Goal: Transaction & Acquisition: Download file/media

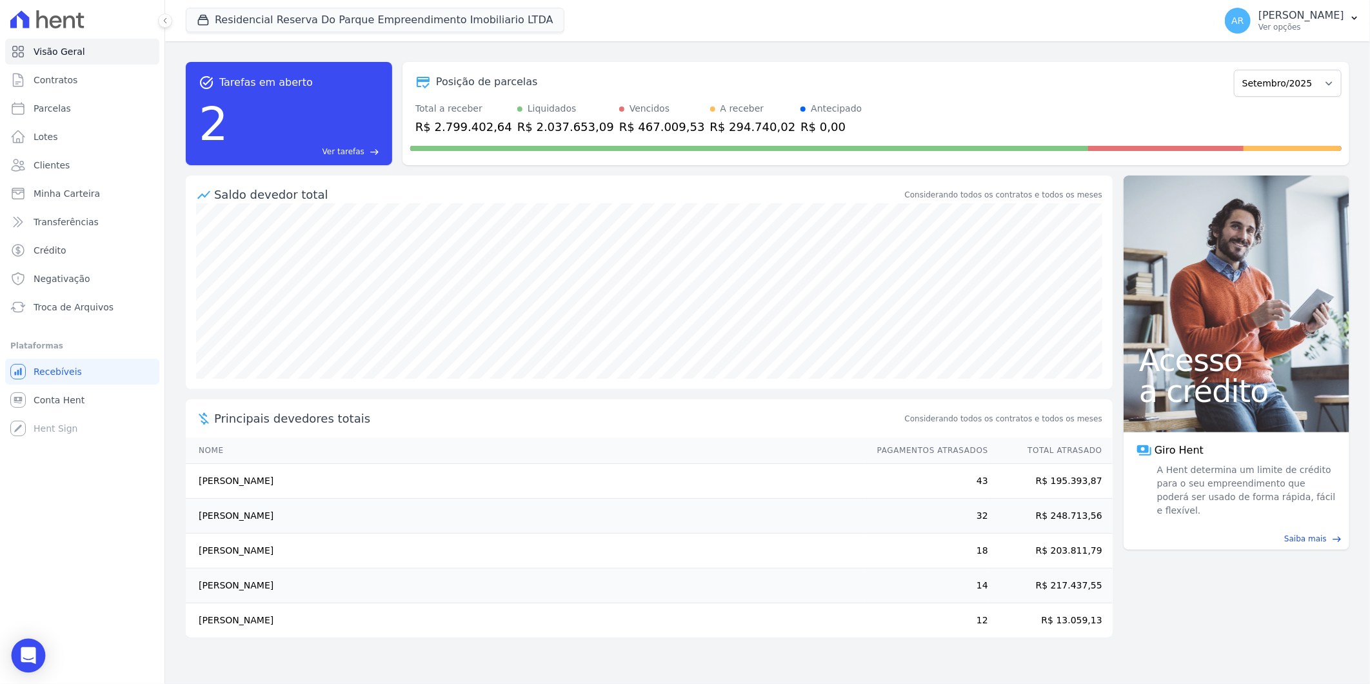
click at [27, 656] on icon "Open Intercom Messenger" at bounding box center [28, 655] width 15 height 17
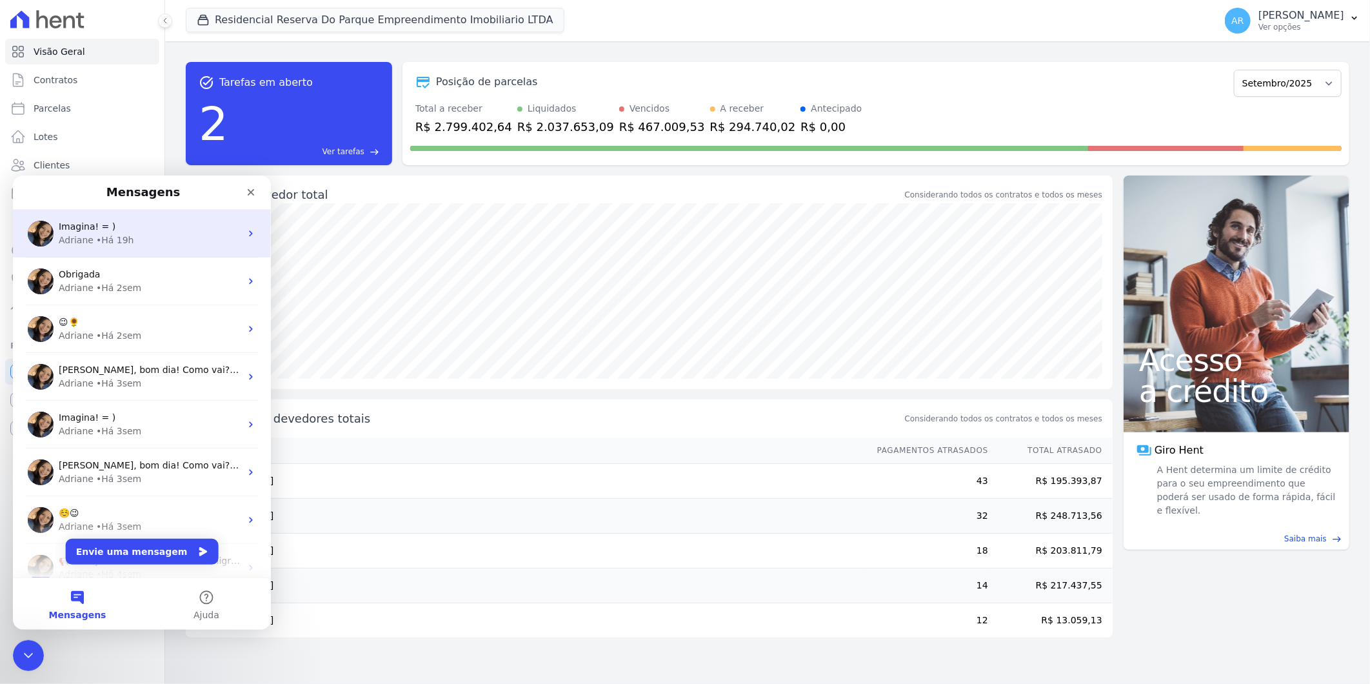
click at [133, 245] on div "Adriane • Há 19h" at bounding box center [150, 240] width 182 height 14
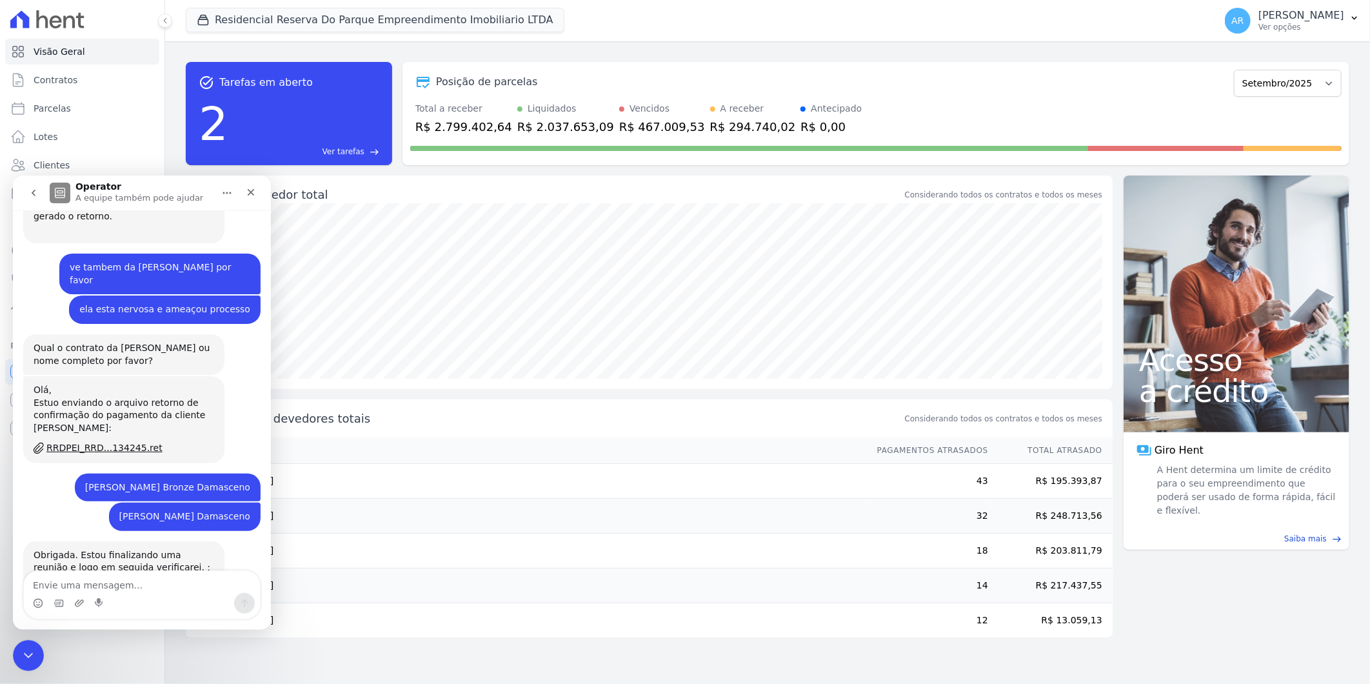
scroll to position [4069, 0]
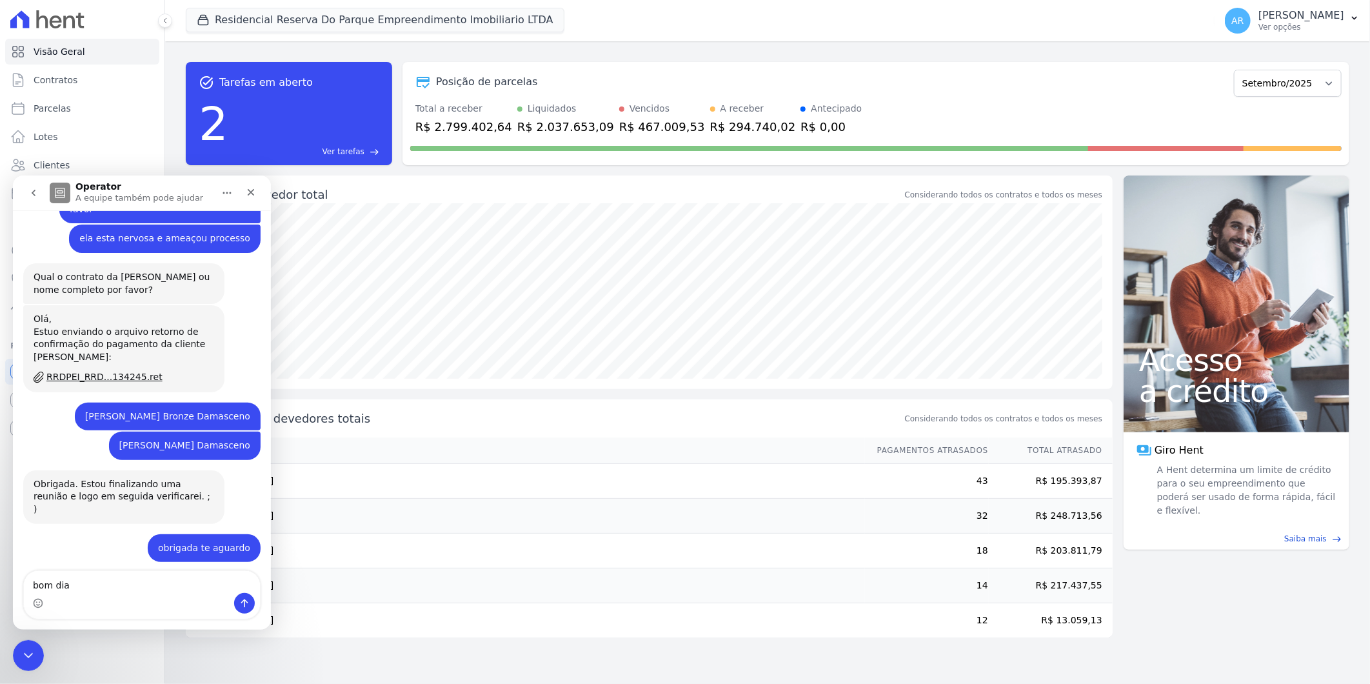
type textarea "bom dia"
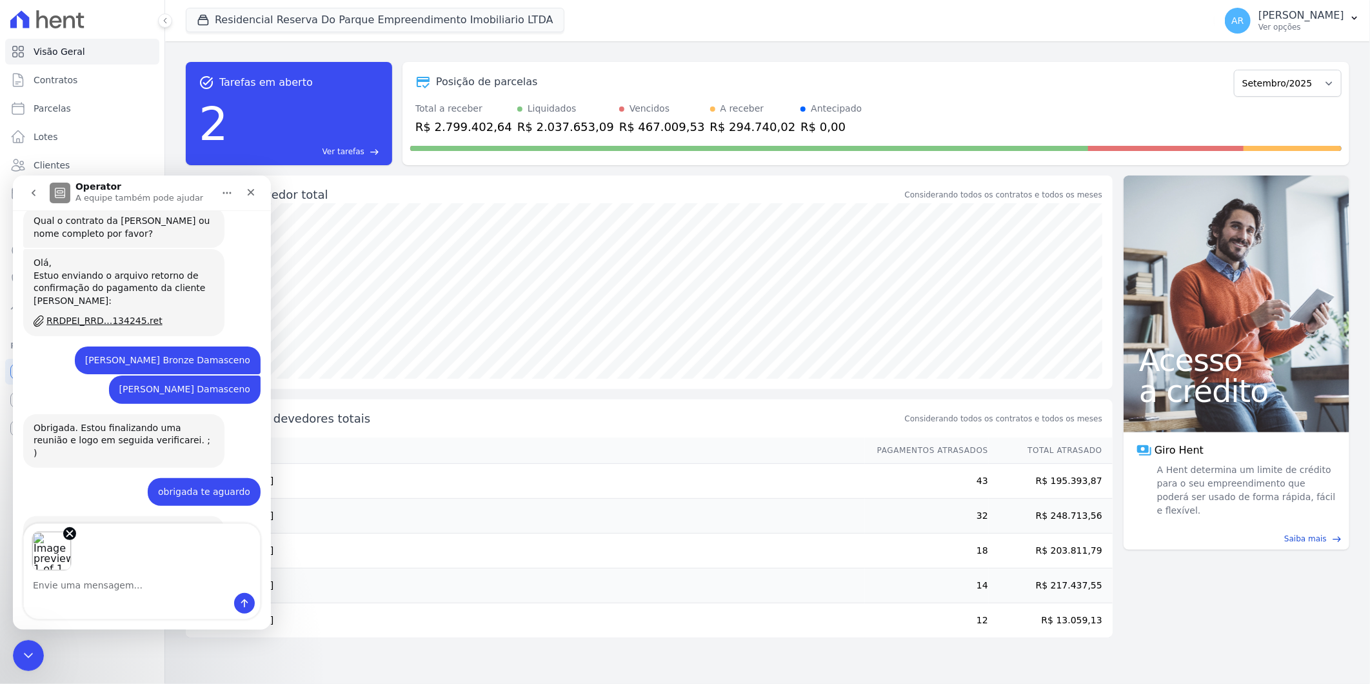
scroll to position [4172, 0]
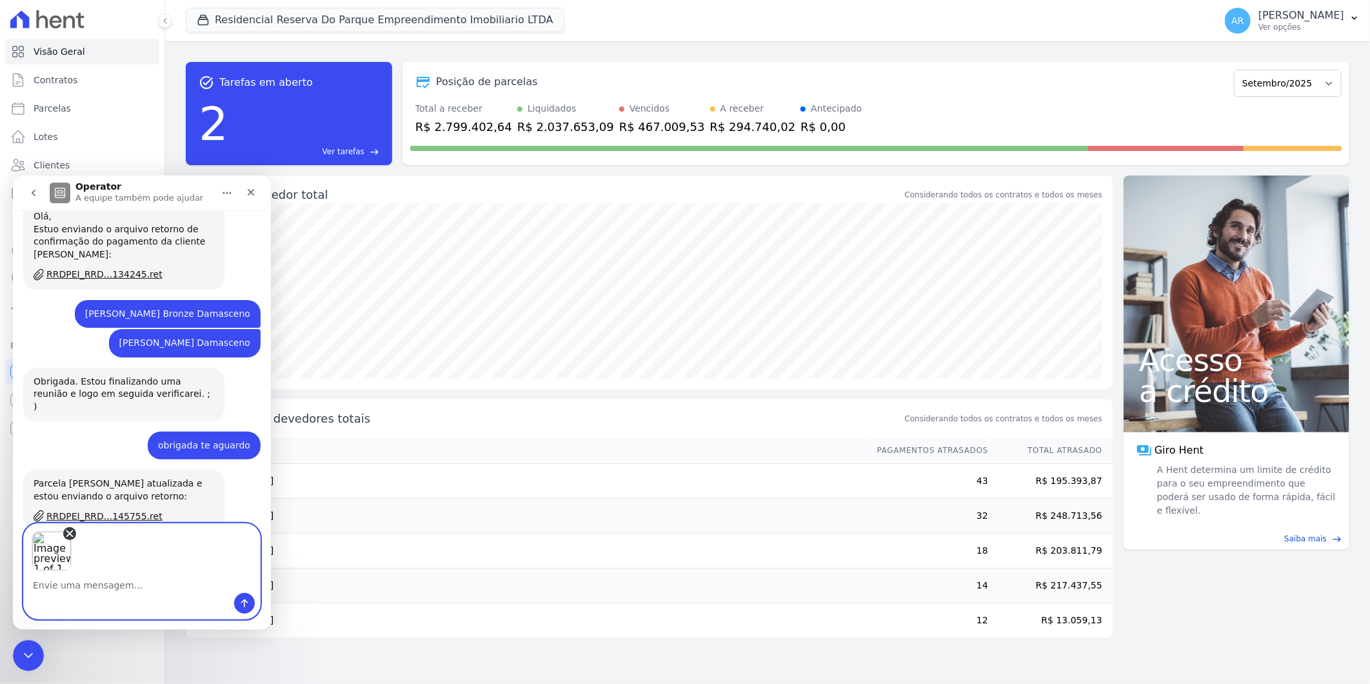
click at [68, 534] on icon "Remove image 1" at bounding box center [70, 533] width 6 height 6
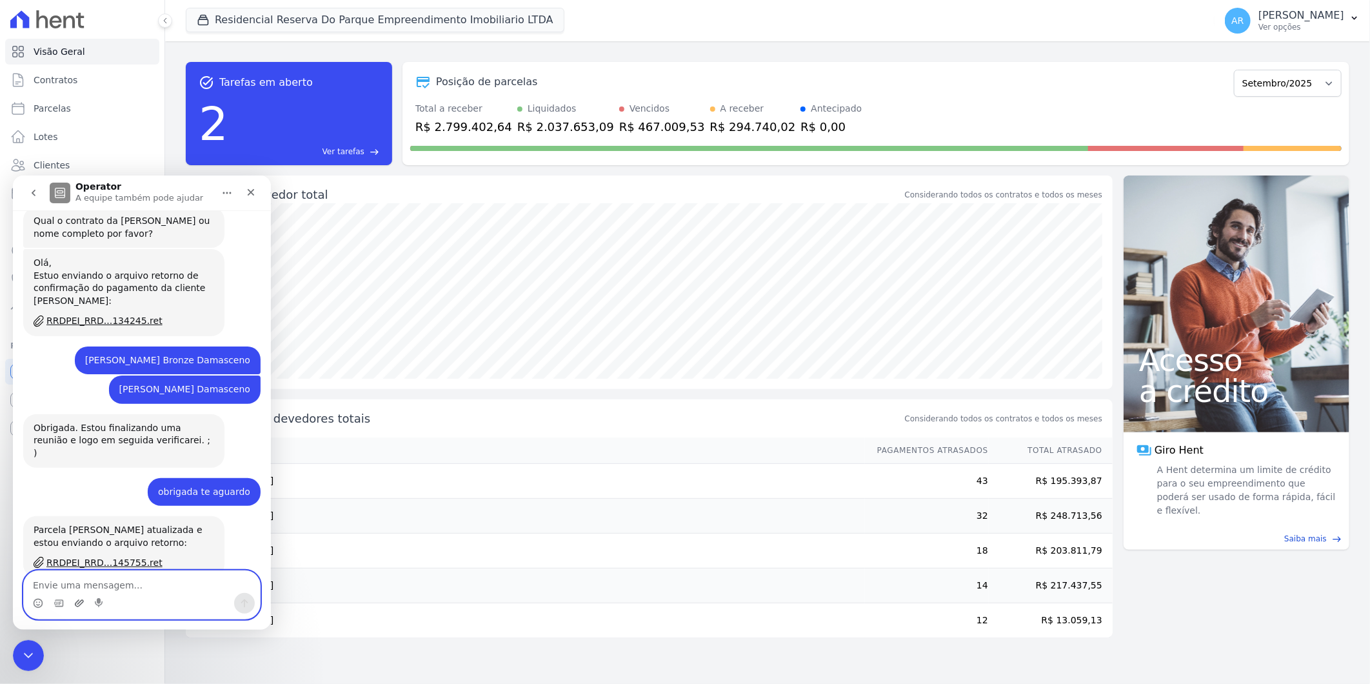
click at [80, 602] on icon "Upload do anexo" at bounding box center [79, 602] width 10 height 10
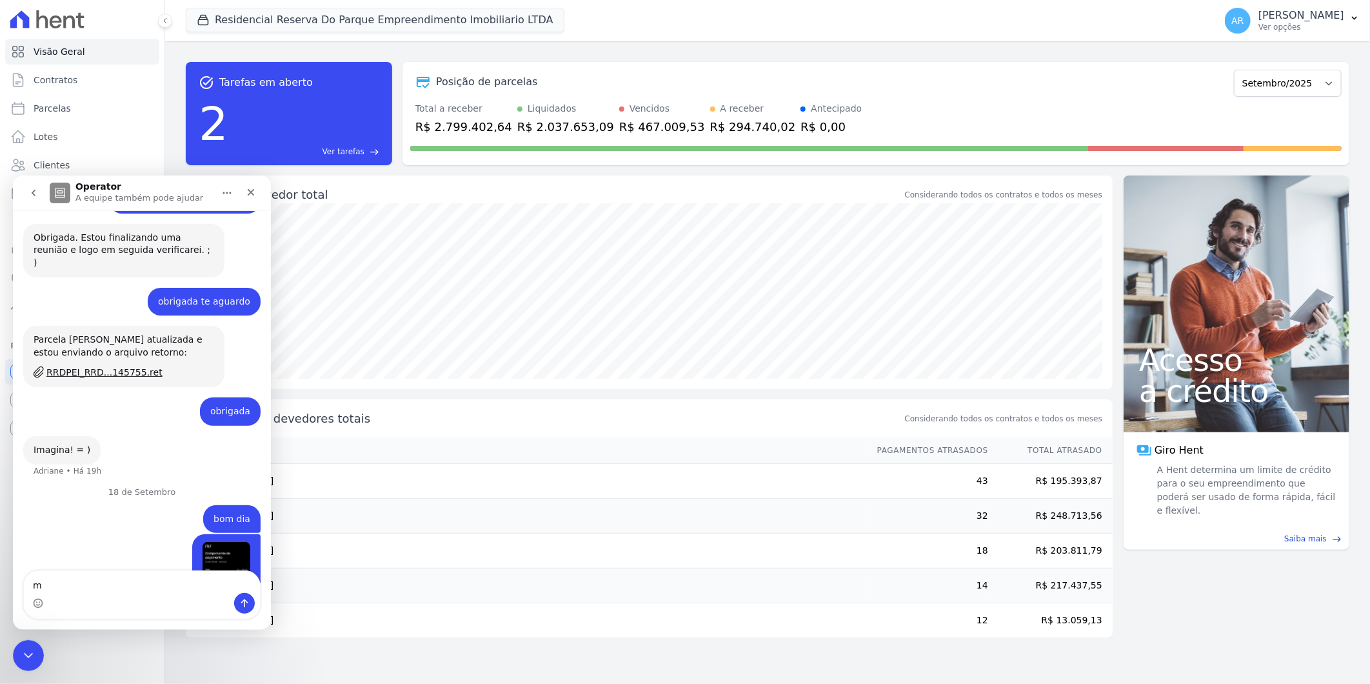
scroll to position [4315, 0]
type textarea "me ajuda com mais esse"
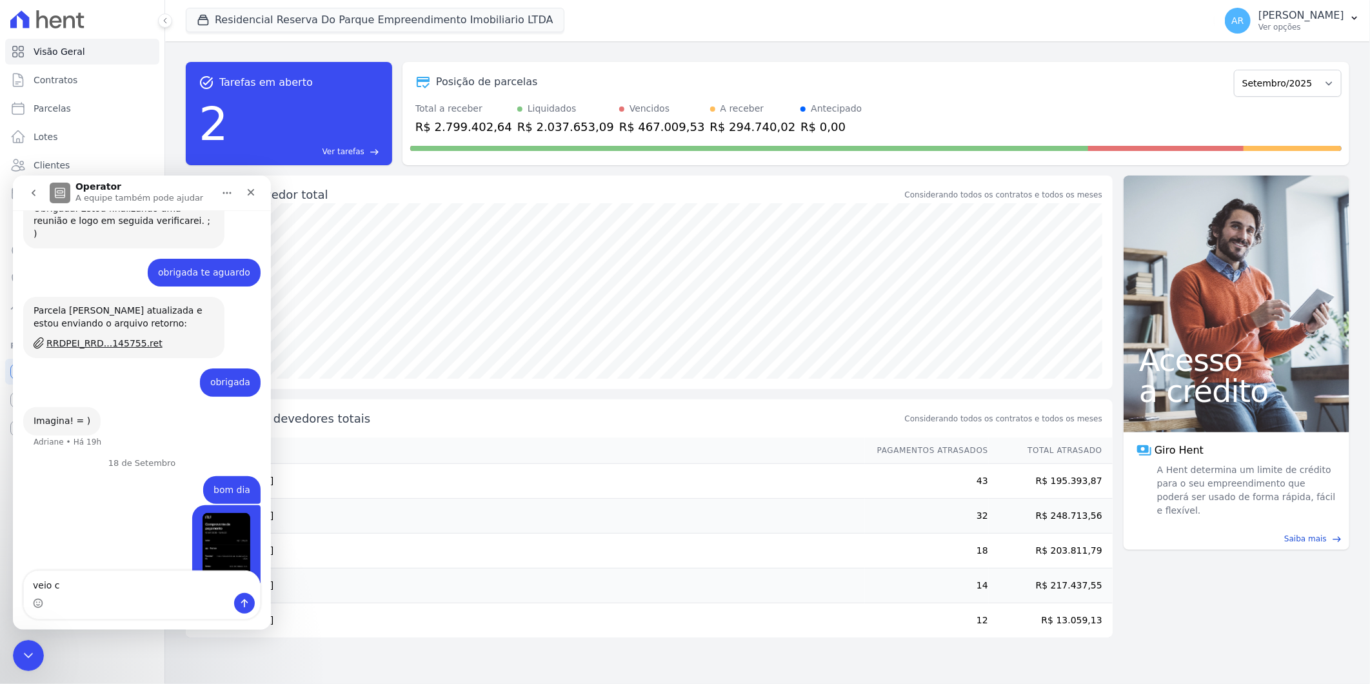
scroll to position [4344, 0]
type textarea "v"
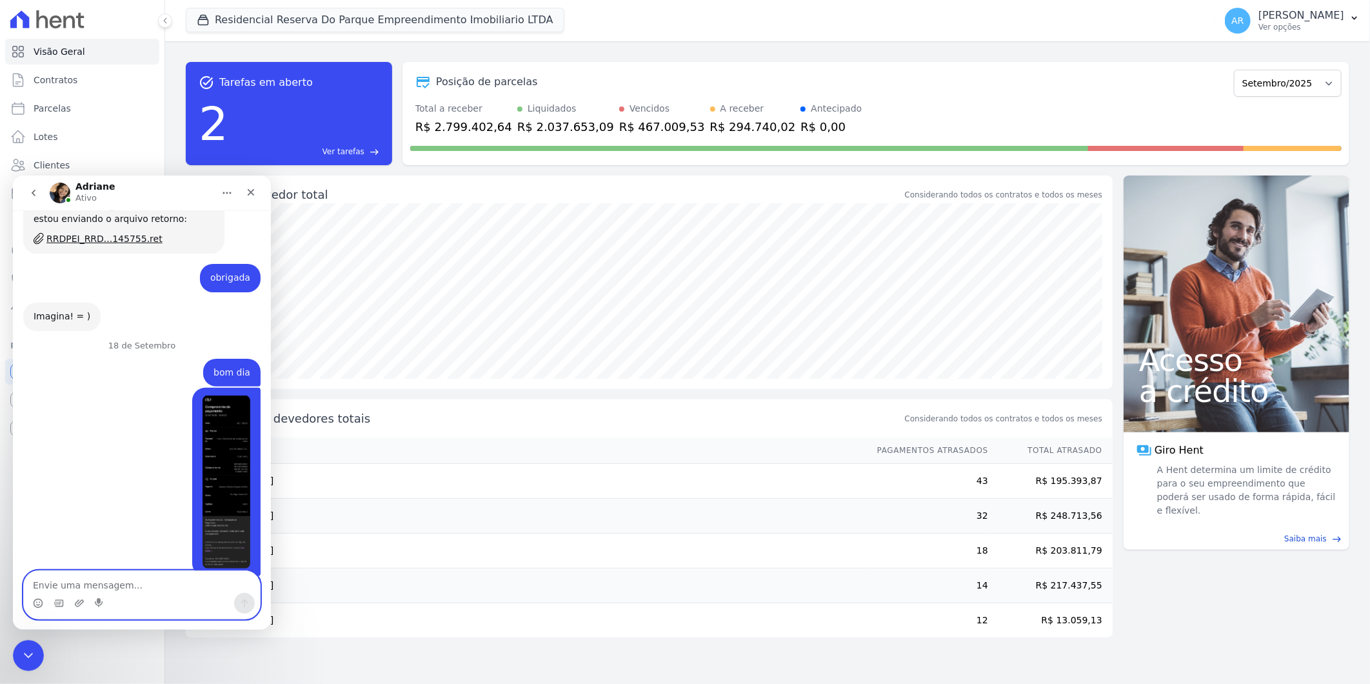
scroll to position [4452, 0]
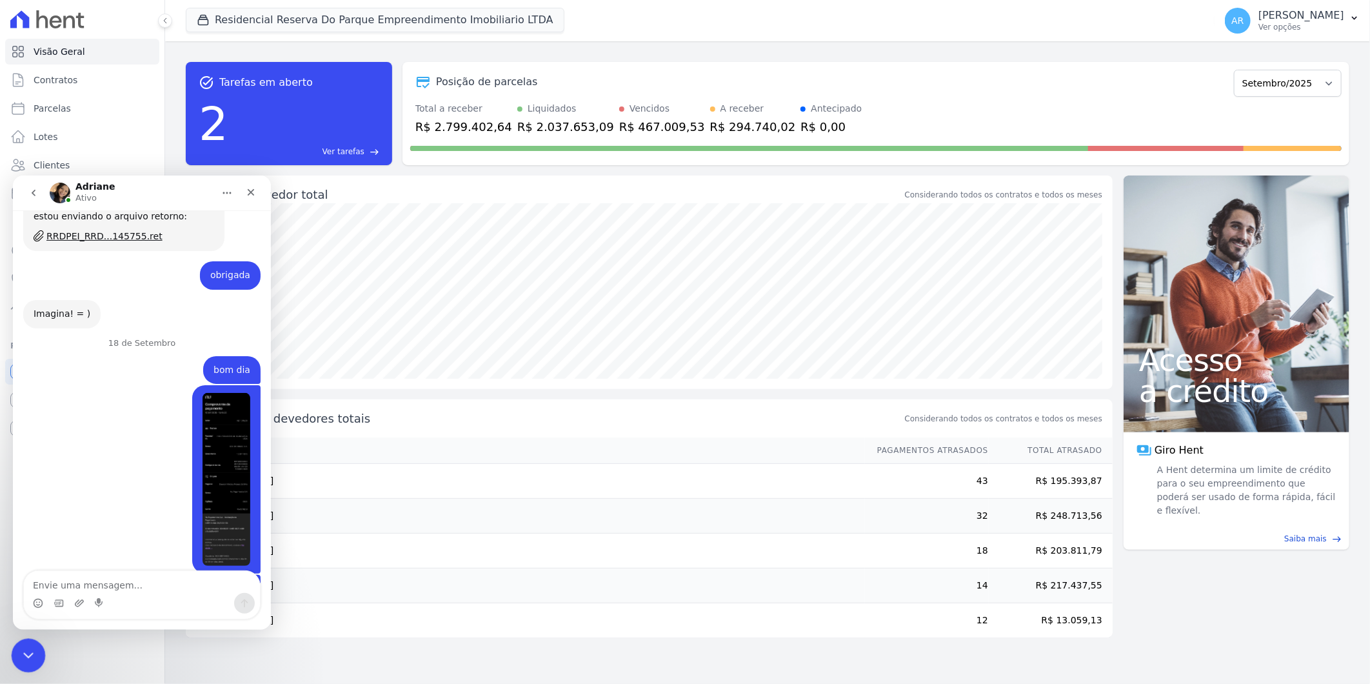
click at [28, 663] on div "Encerramento do Messenger da Intercom" at bounding box center [26, 653] width 31 height 31
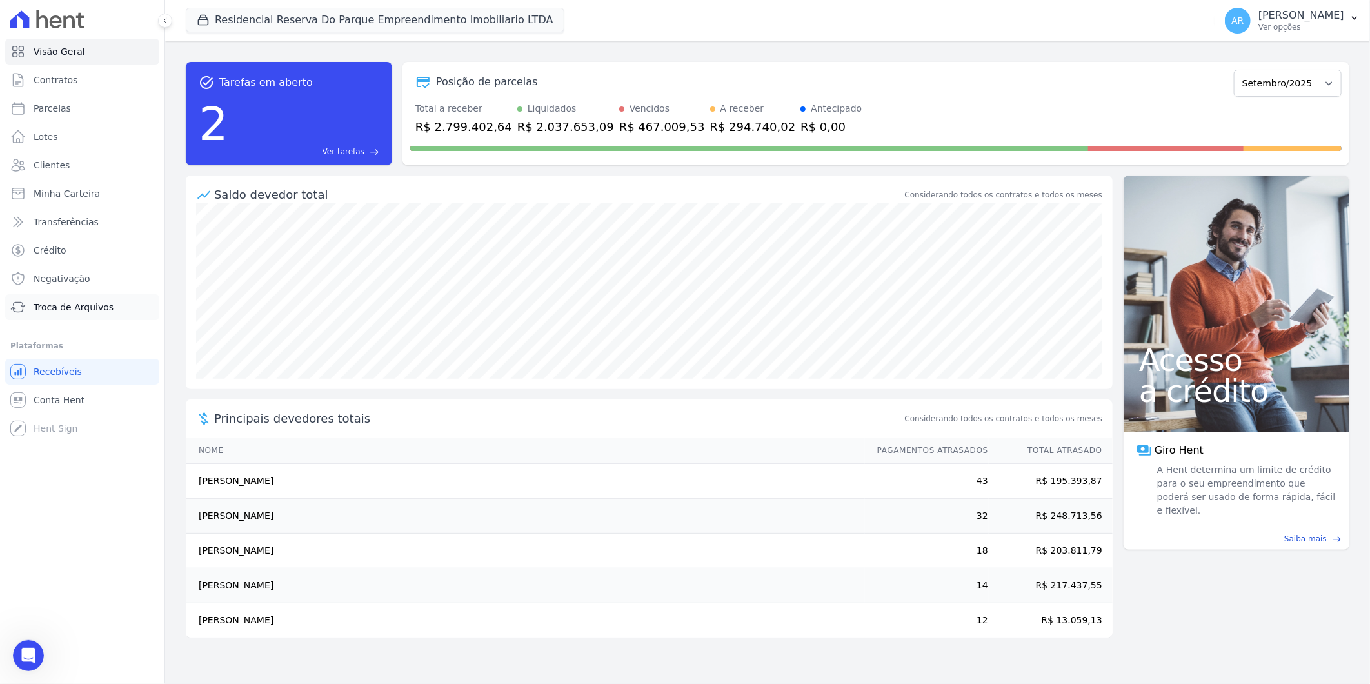
click at [66, 315] on link "Troca de Arquivos" at bounding box center [82, 307] width 154 height 26
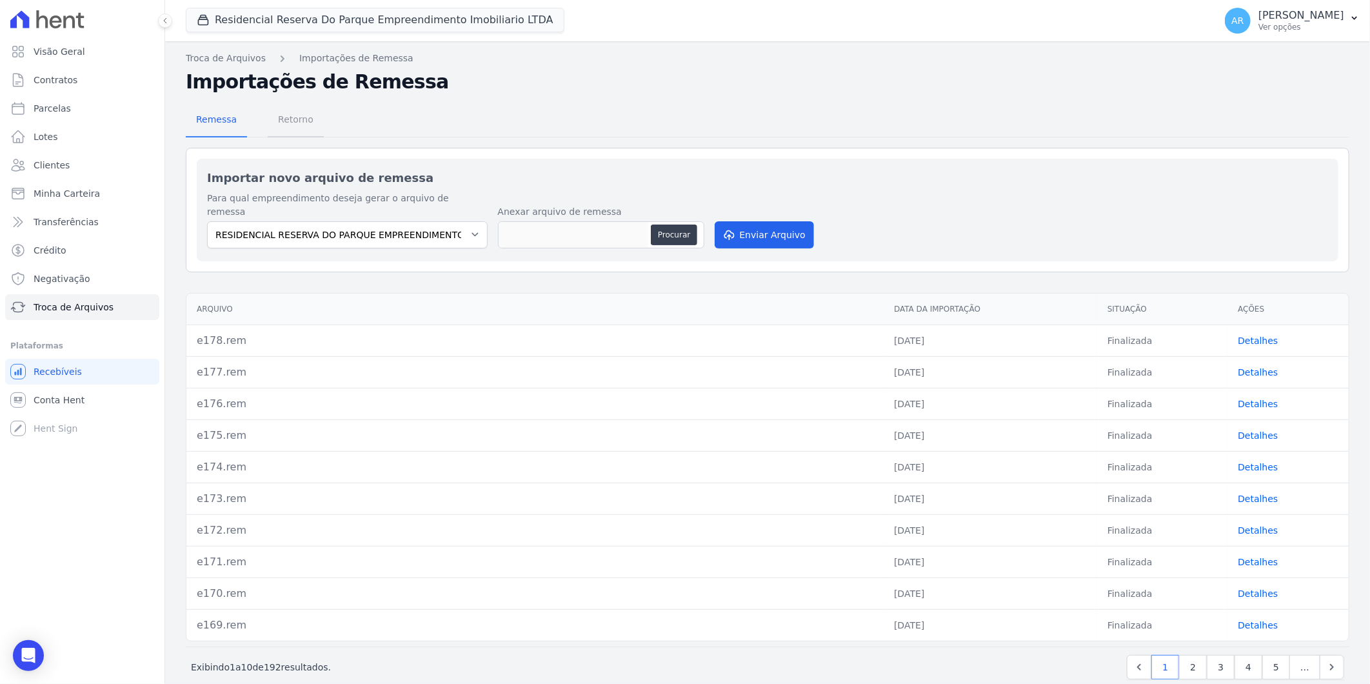
click at [301, 113] on span "Retorno" at bounding box center [295, 119] width 51 height 26
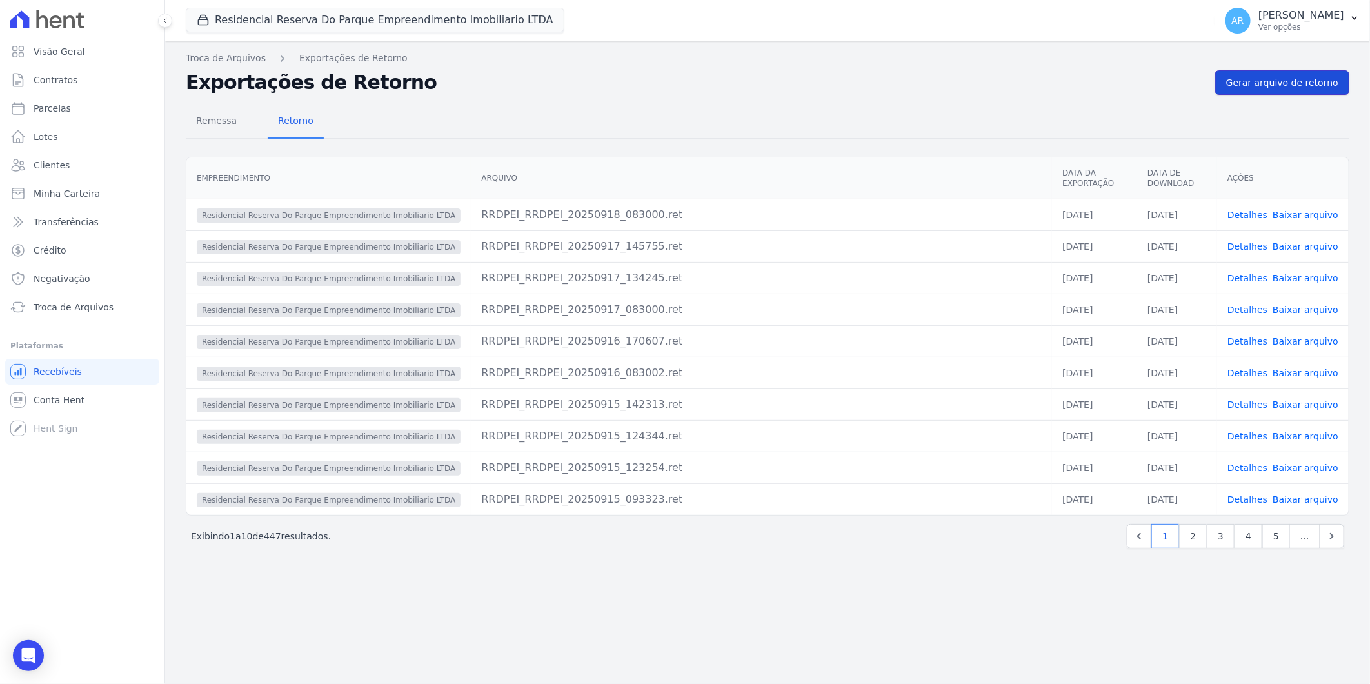
click at [1273, 83] on span "Gerar arquivo de retorno" at bounding box center [1282, 82] width 112 height 13
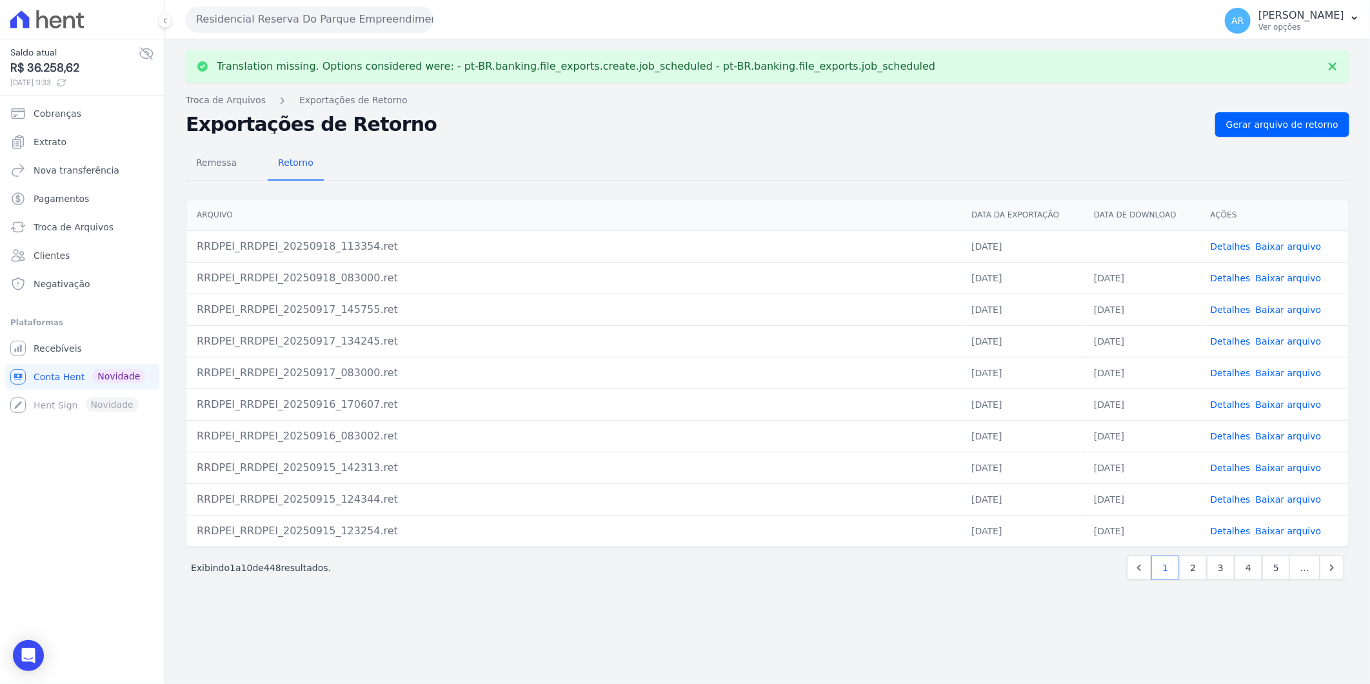
click at [1246, 245] on link "Detalhes" at bounding box center [1231, 246] width 40 height 10
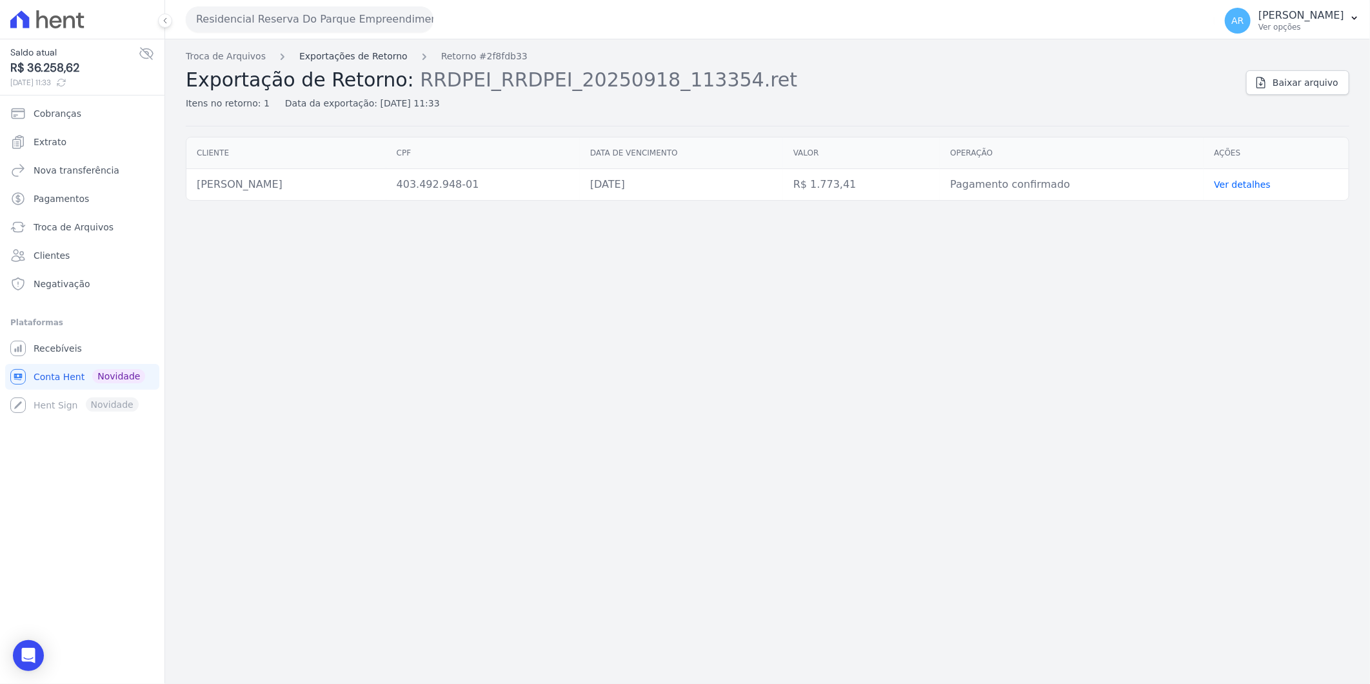
click at [360, 57] on link "Exportações de Retorno" at bounding box center [353, 57] width 108 height 14
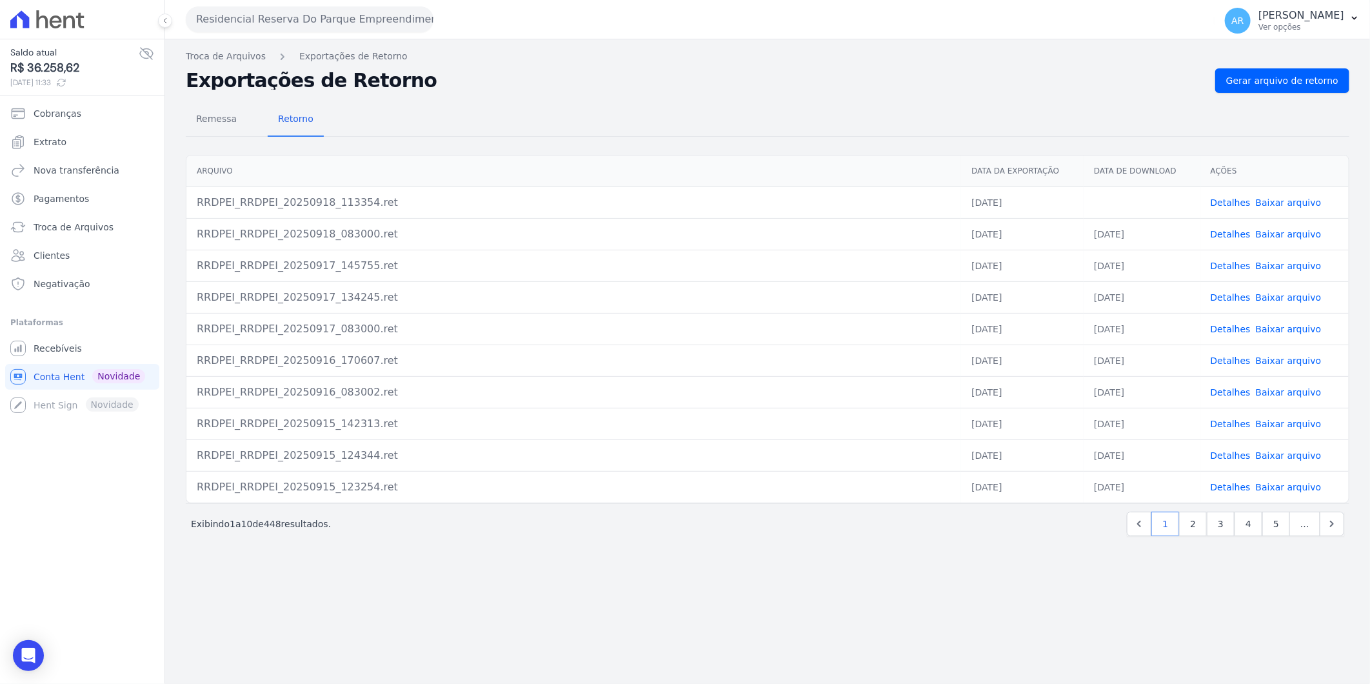
click at [1291, 202] on link "Baixar arquivo" at bounding box center [1289, 202] width 66 height 10
click at [25, 647] on div "Open Intercom Messenger" at bounding box center [29, 656] width 34 height 34
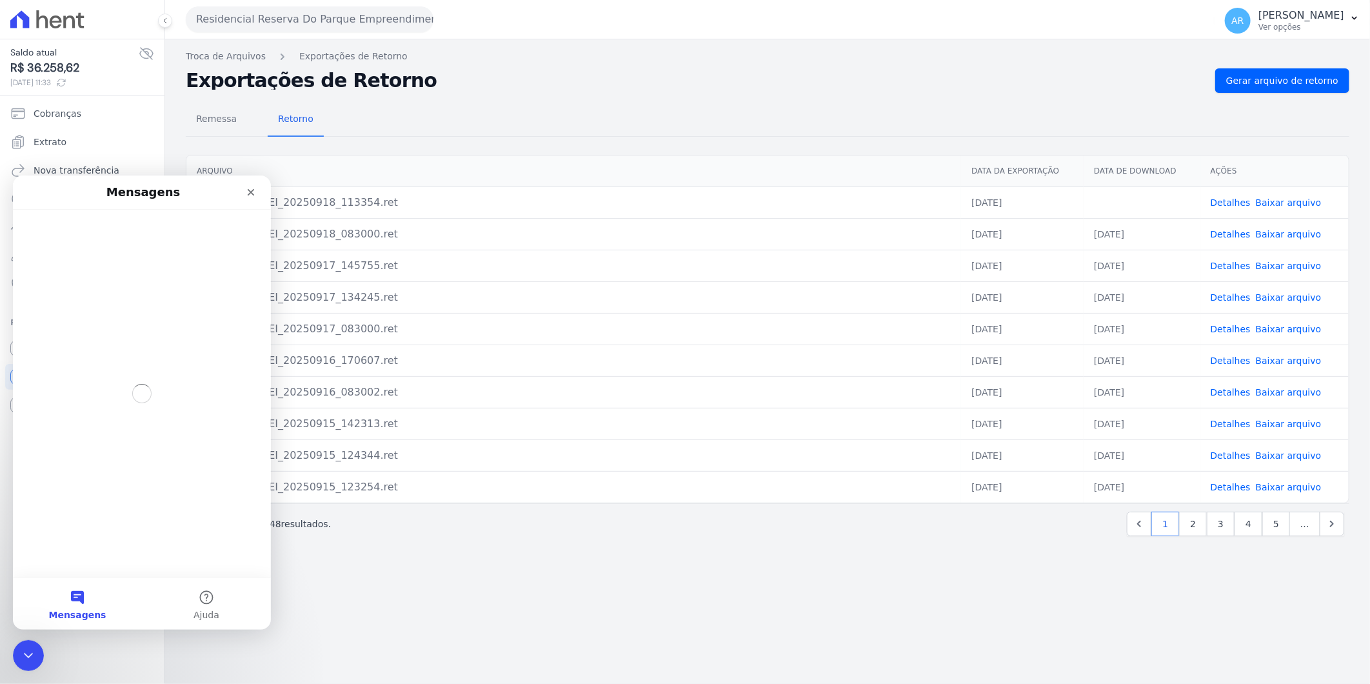
click at [710, 110] on div "Remessa Retorno" at bounding box center [768, 120] width 1164 height 34
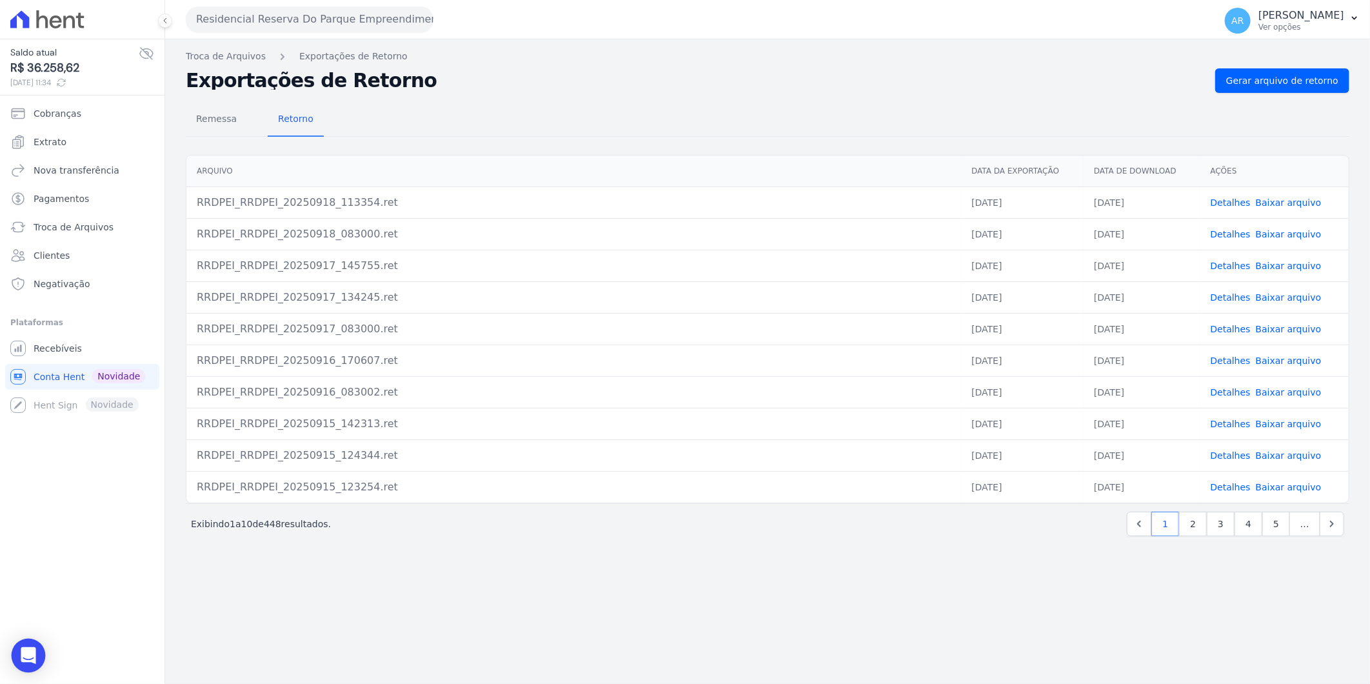
click at [18, 665] on div "Open Intercom Messenger" at bounding box center [29, 656] width 34 height 34
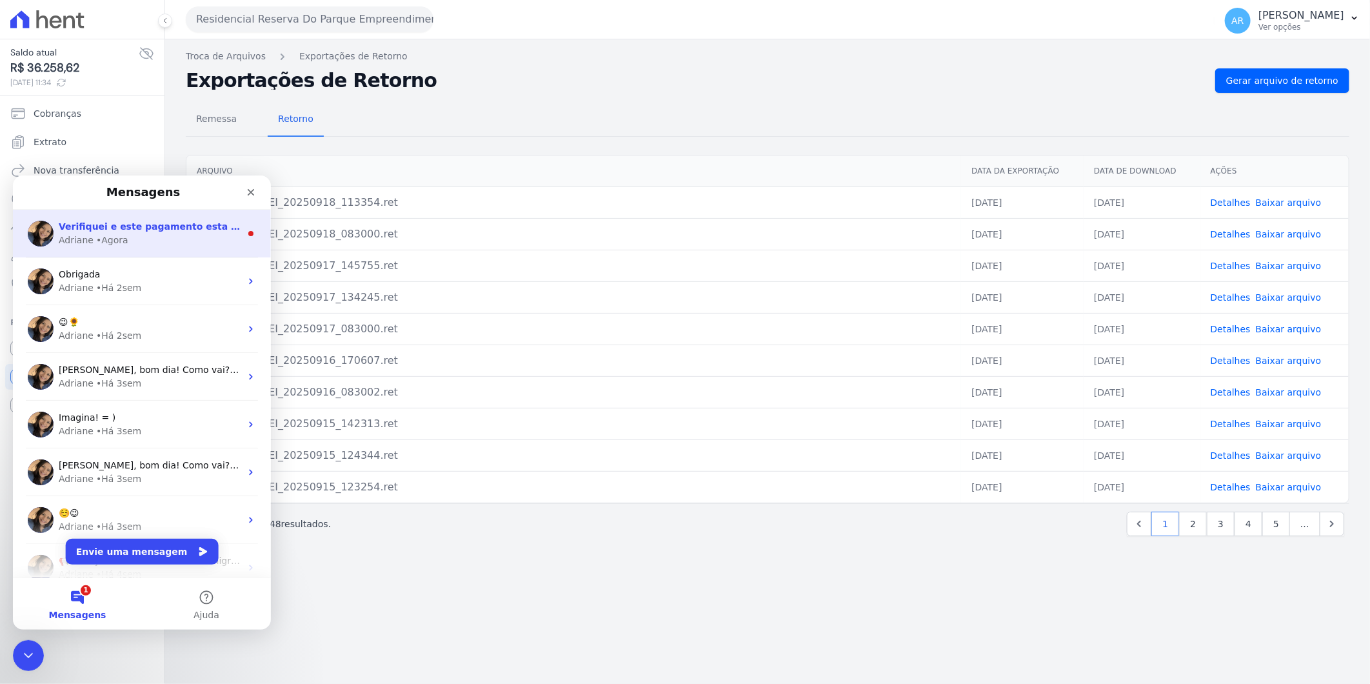
click at [161, 237] on div "Adriane • Agora" at bounding box center [150, 240] width 182 height 14
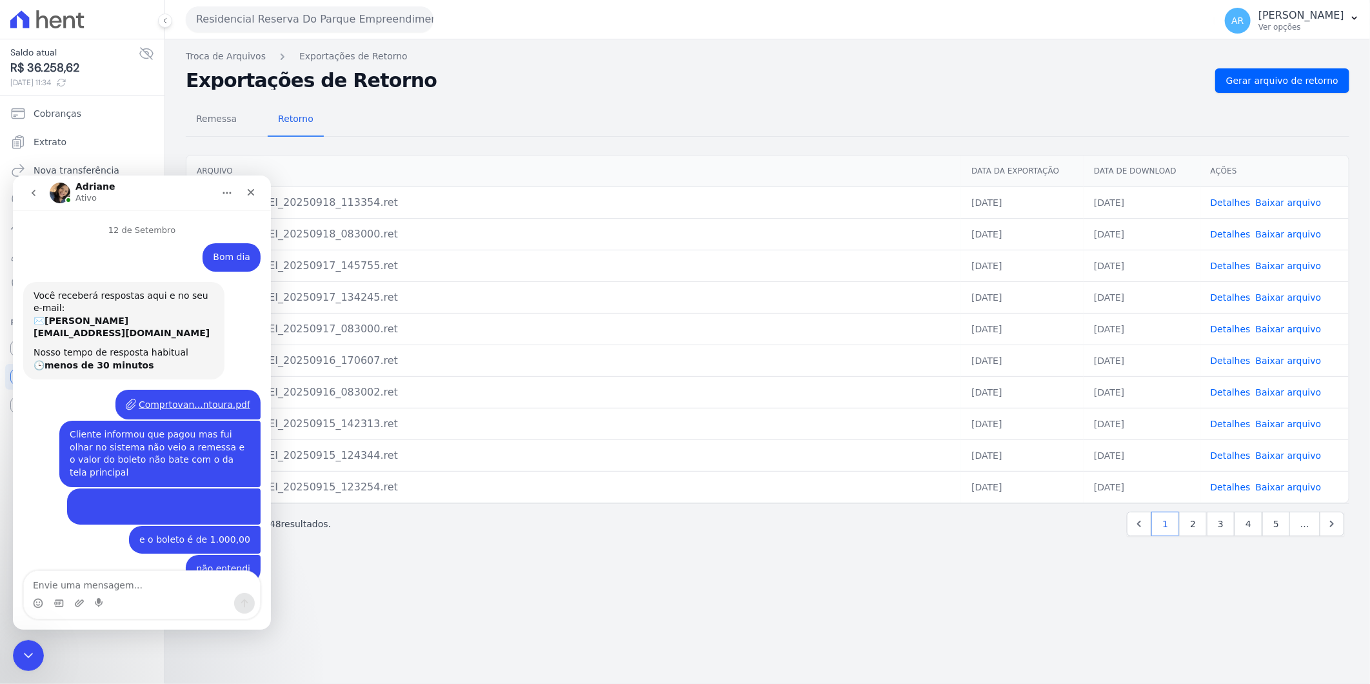
scroll to position [32, 0]
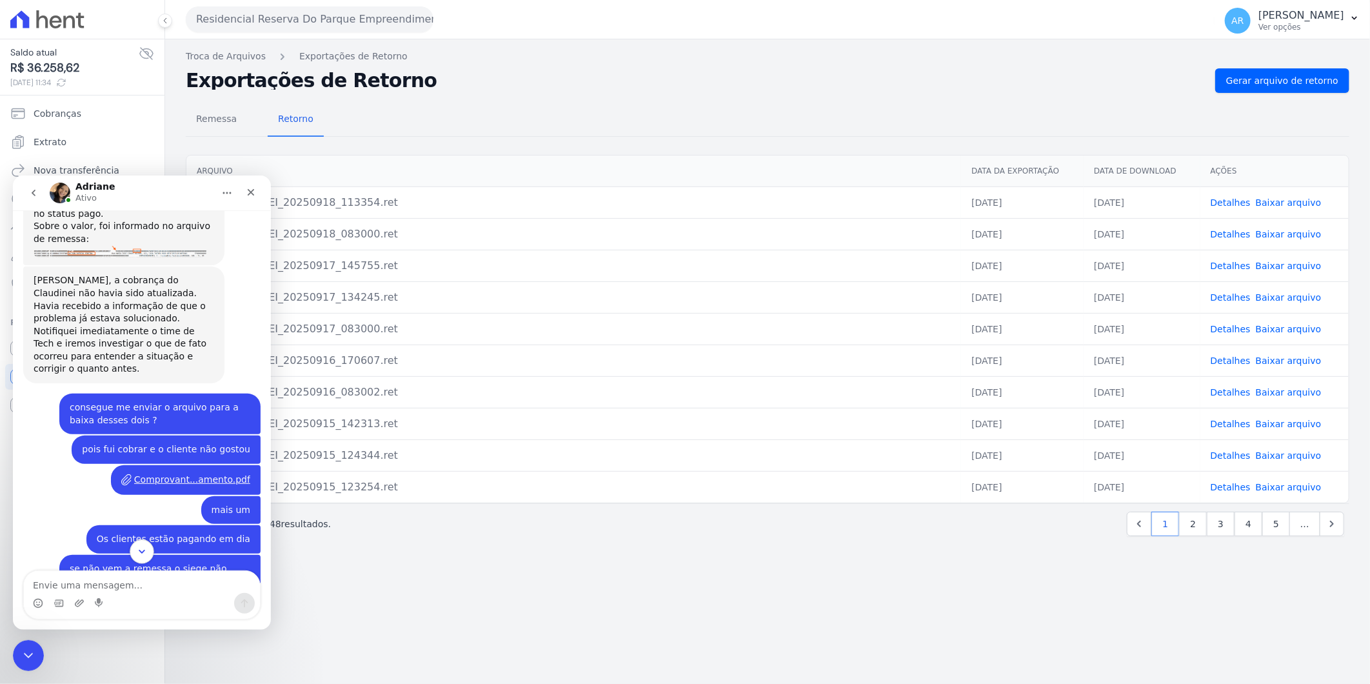
click at [139, 550] on icon "Scroll to bottom" at bounding box center [142, 551] width 6 height 4
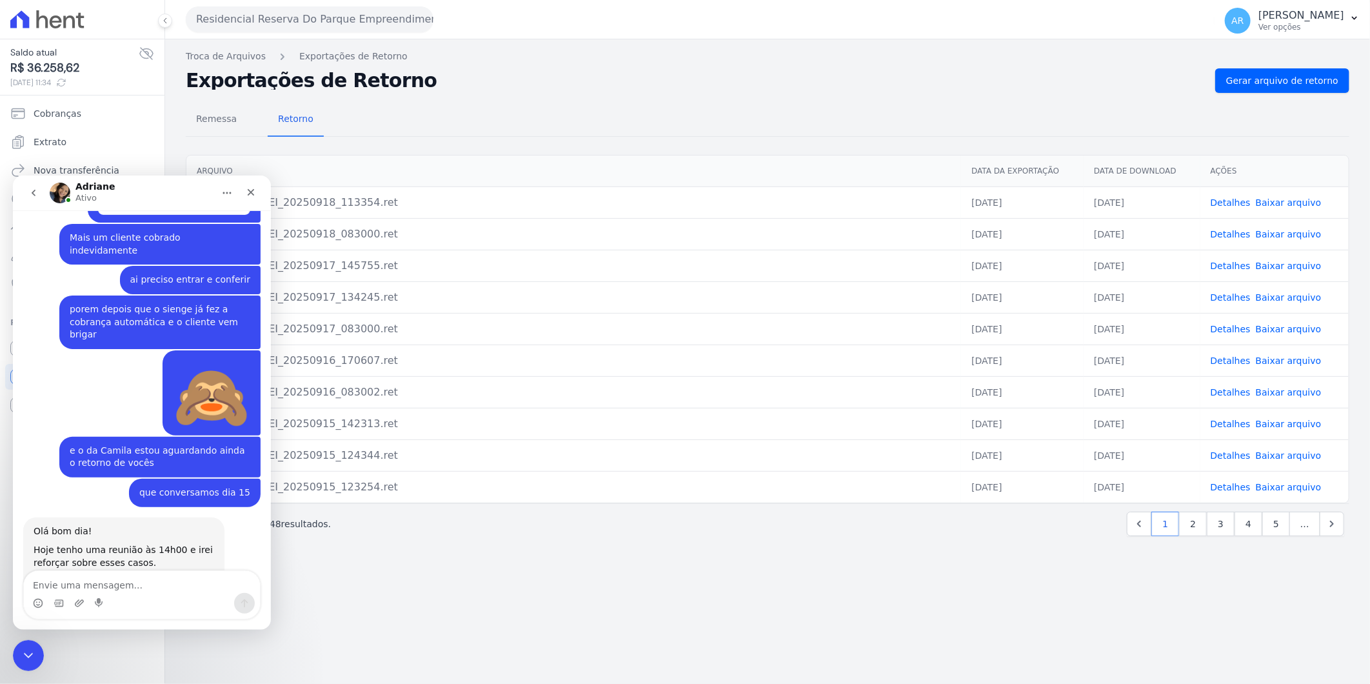
scroll to position [4490, 0]
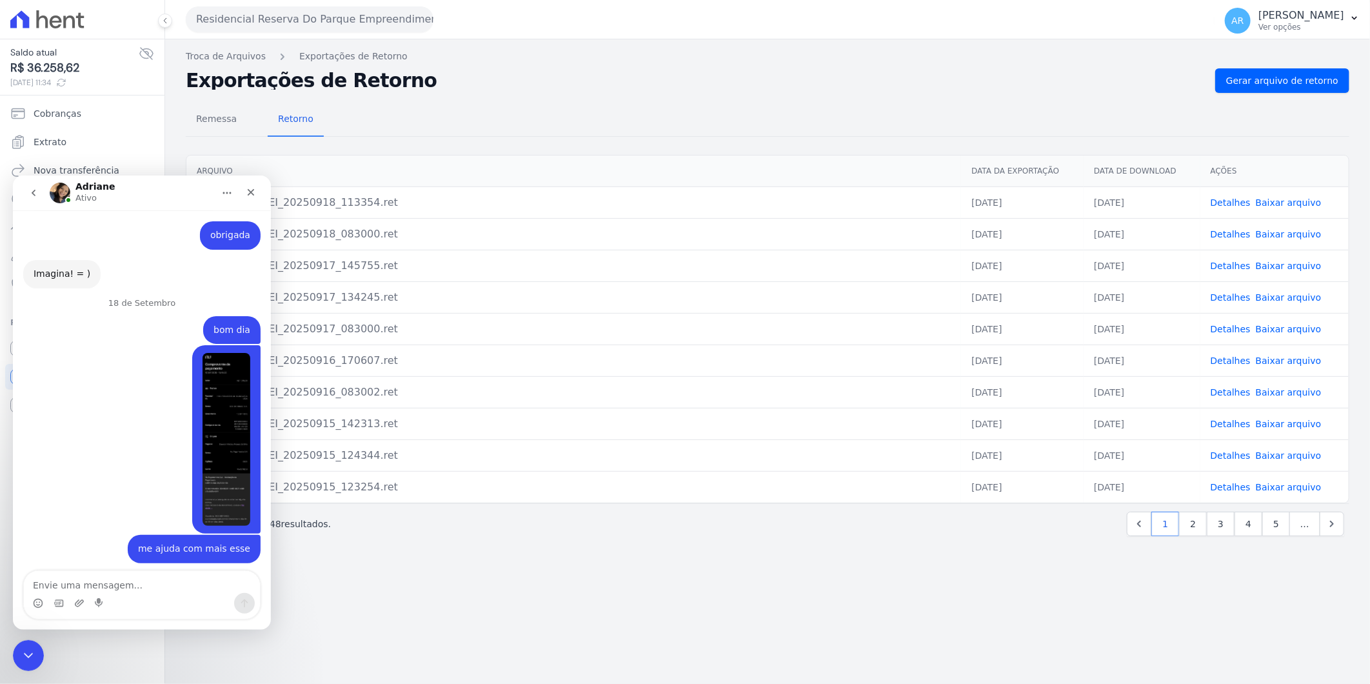
click at [117, 683] on div "RRDPEI_RRD...153814.ret" at bounding box center [104, 693] width 116 height 14
click at [119, 577] on textarea "Envie uma mensagem..." at bounding box center [142, 581] width 236 height 22
type textarea "obrigada!!"
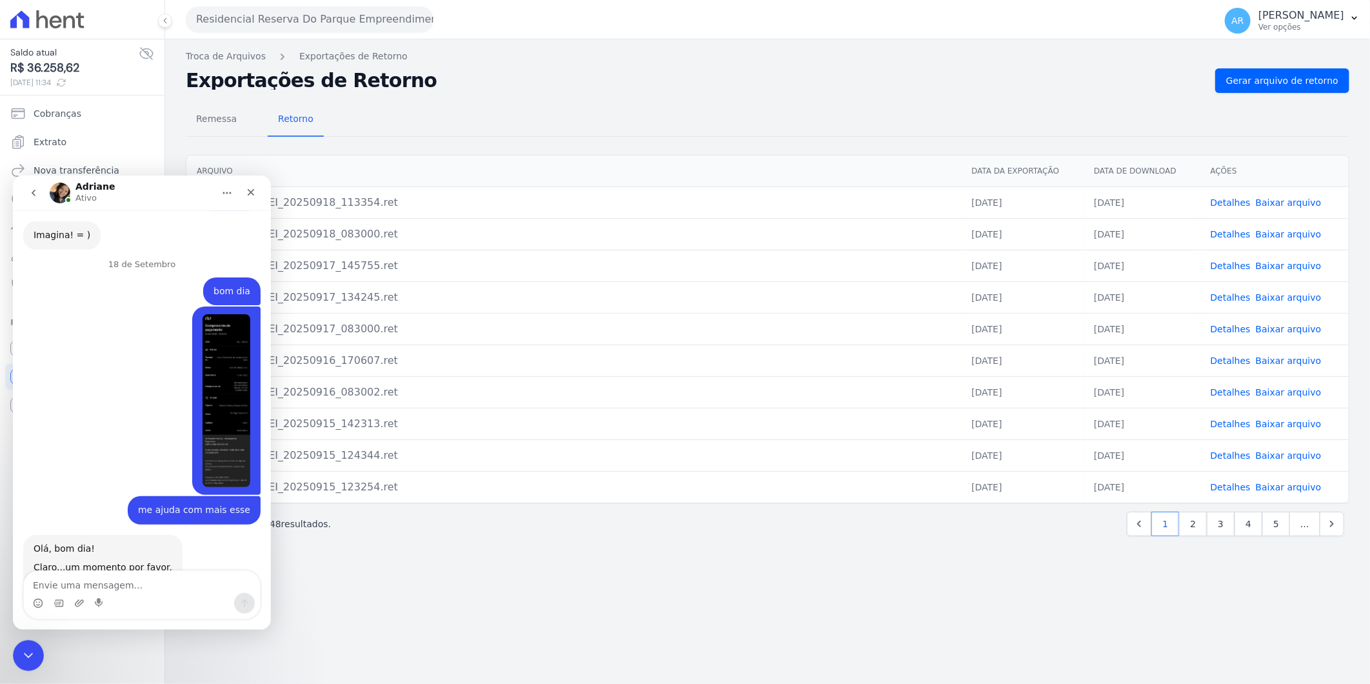
click at [678, 79] on h2 "Exportações de Retorno" at bounding box center [695, 81] width 1019 height 18
click at [247, 201] on div "Fechar" at bounding box center [250, 191] width 23 height 23
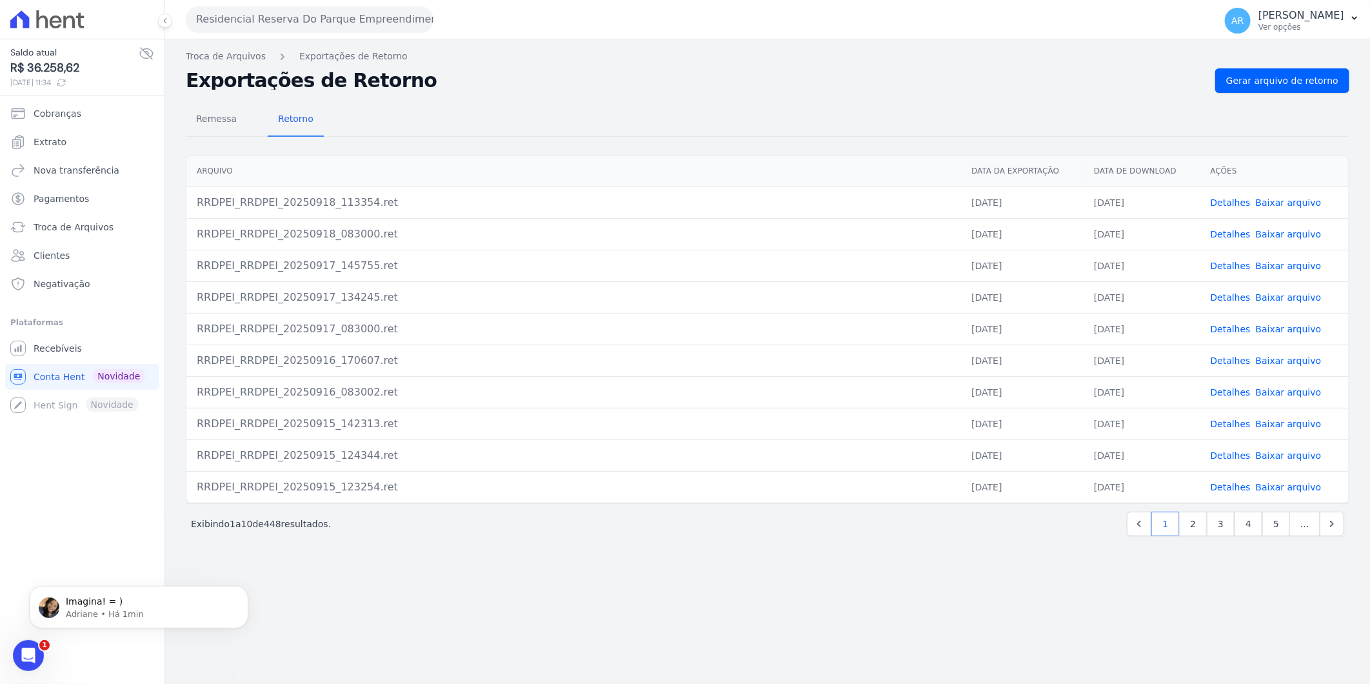
scroll to position [0, 0]
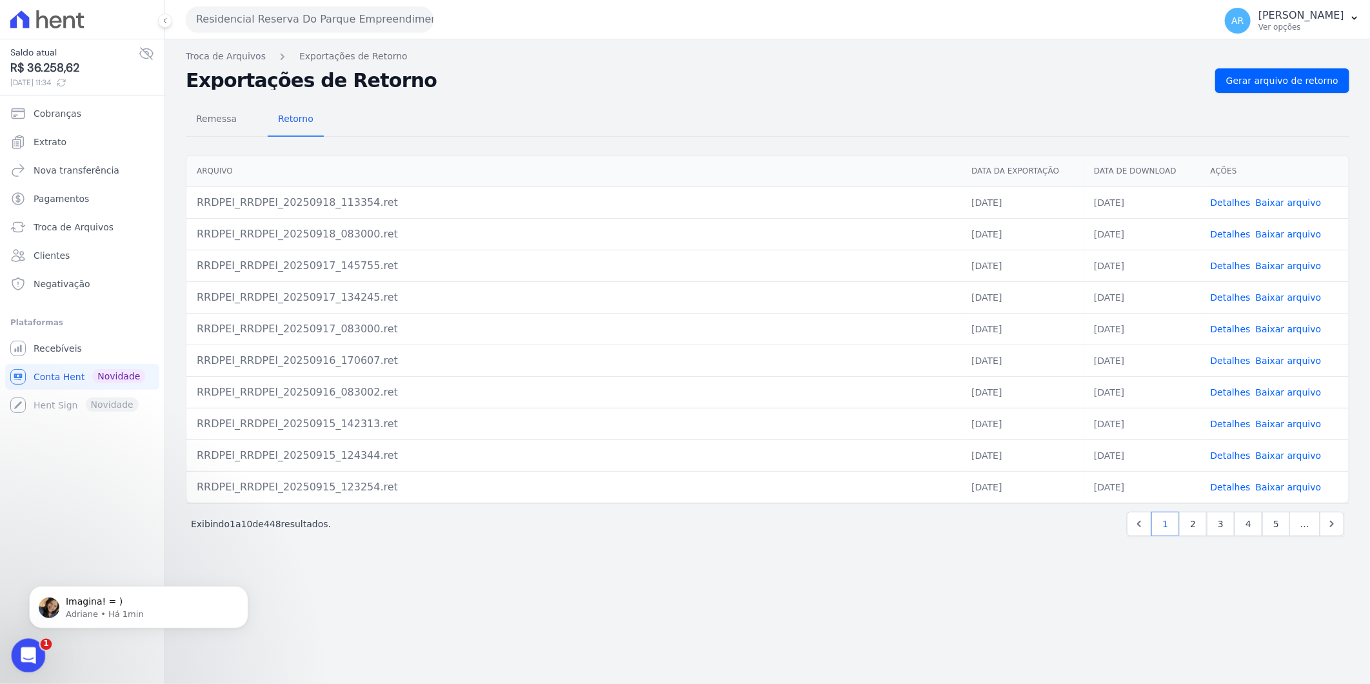
click at [33, 648] on icon "Abertura do Messenger da Intercom" at bounding box center [26, 653] width 21 height 21
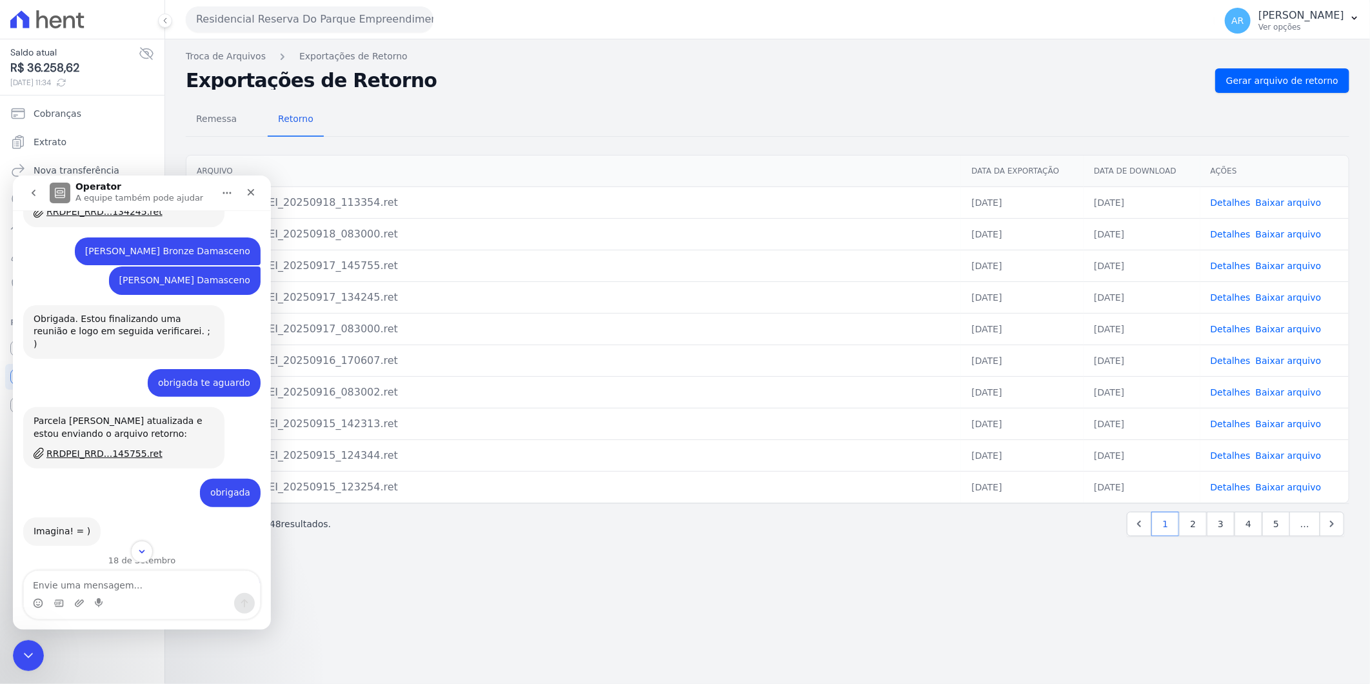
scroll to position [4588, 0]
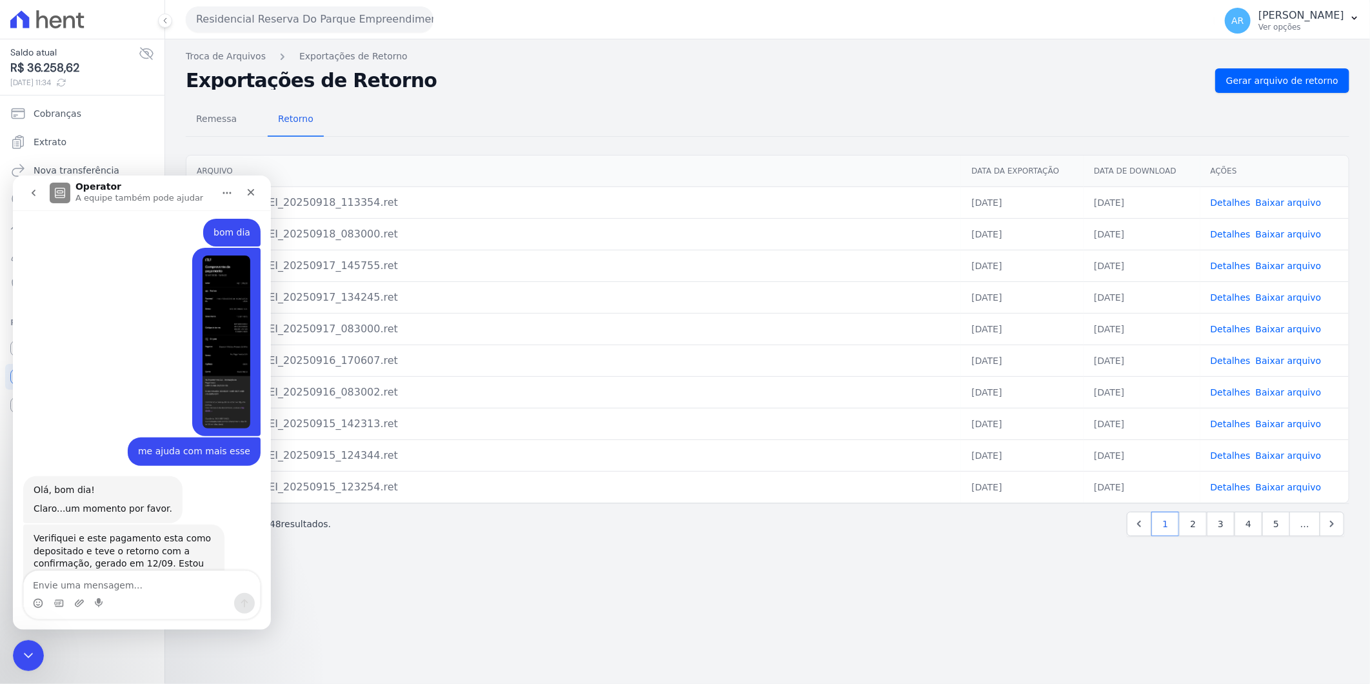
click at [472, 581] on div "Troca de Arquivos Exportações de Retorno Exportações de Retorno Gerar arquivo d…" at bounding box center [767, 361] width 1205 height 644
click at [23, 655] on icon "Encerramento do Messenger da Intercom" at bounding box center [26, 653] width 15 height 15
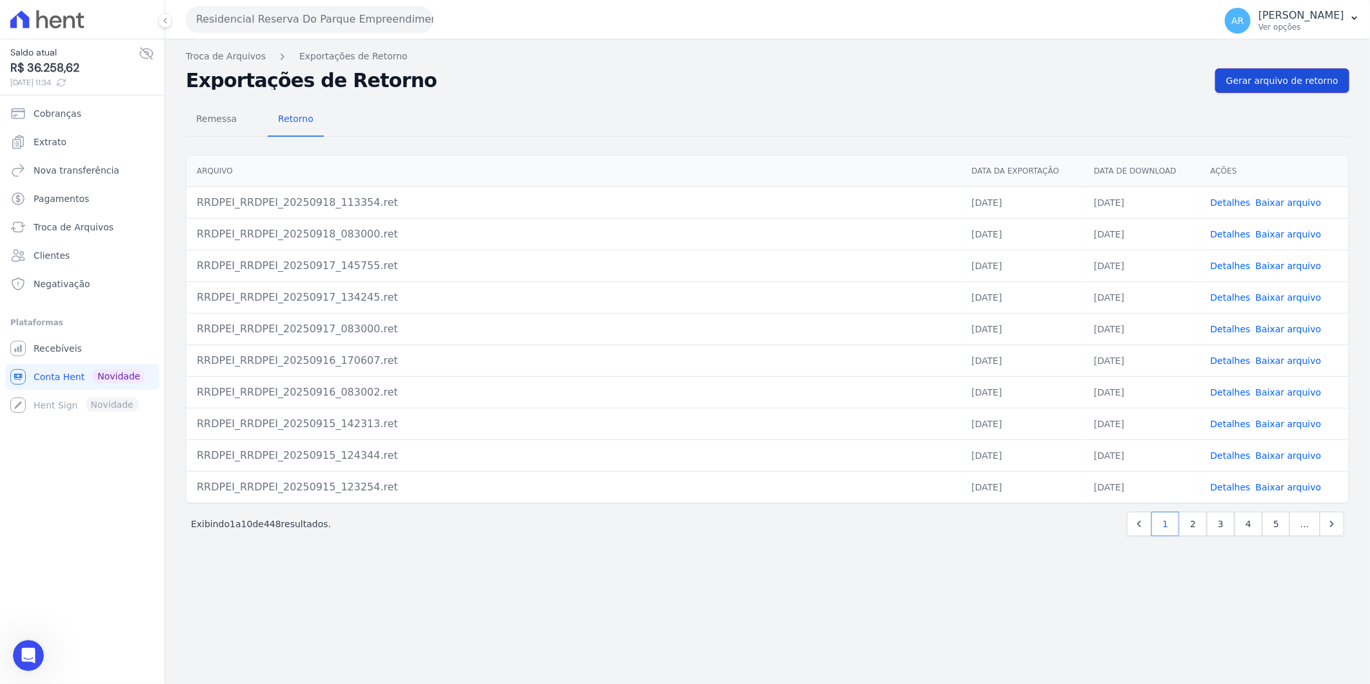
click at [1255, 85] on span "Gerar arquivo de retorno" at bounding box center [1282, 80] width 112 height 13
